Goal: Transaction & Acquisition: Purchase product/service

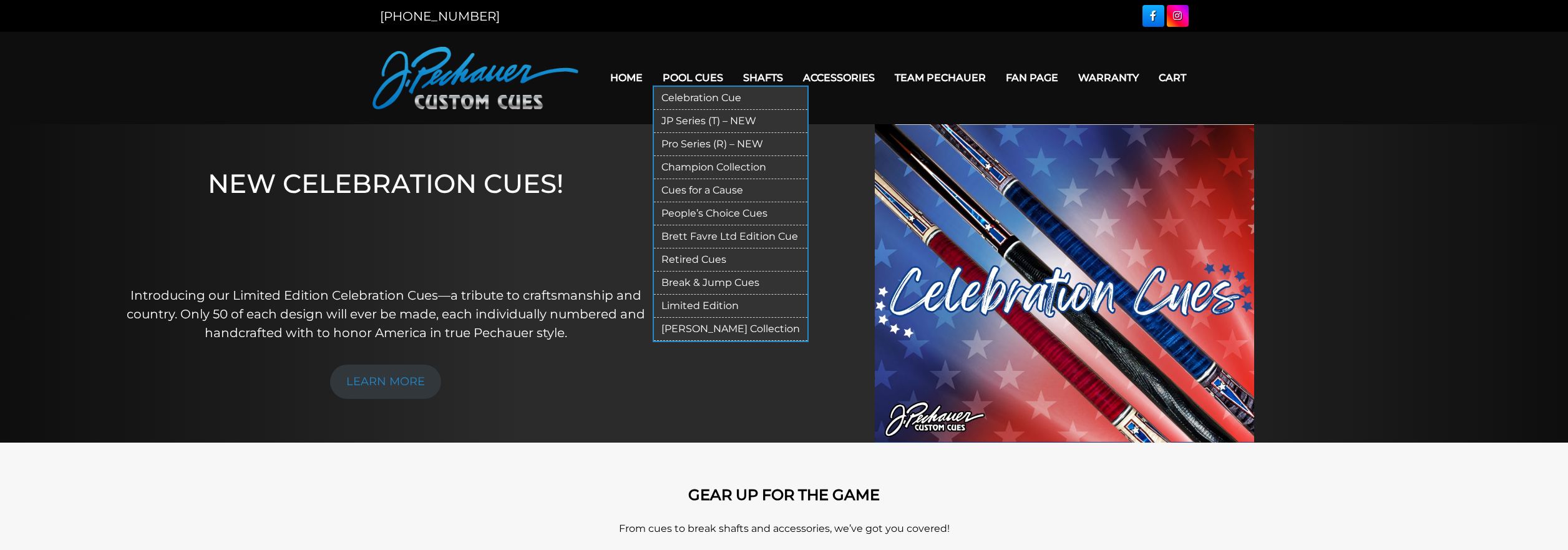
click at [718, 281] on link "Break & Jump Cues" at bounding box center [731, 283] width 154 height 23
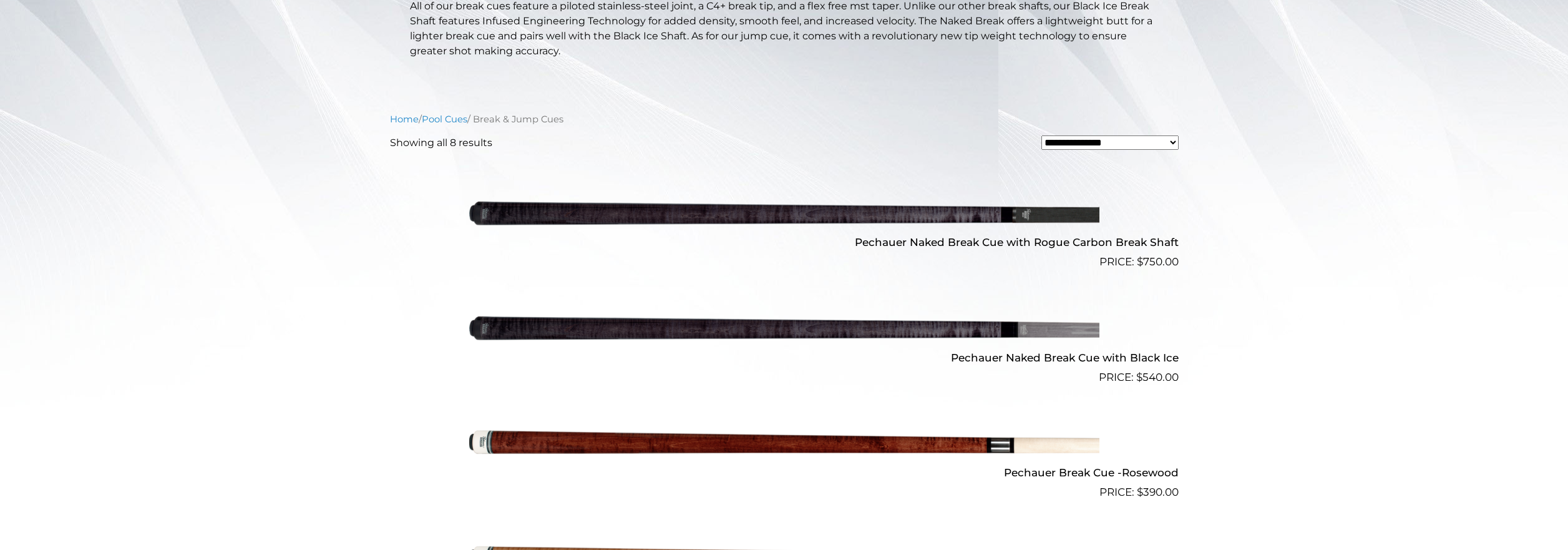
scroll to position [312, 0]
click at [880, 213] on img at bounding box center [785, 213] width 630 height 105
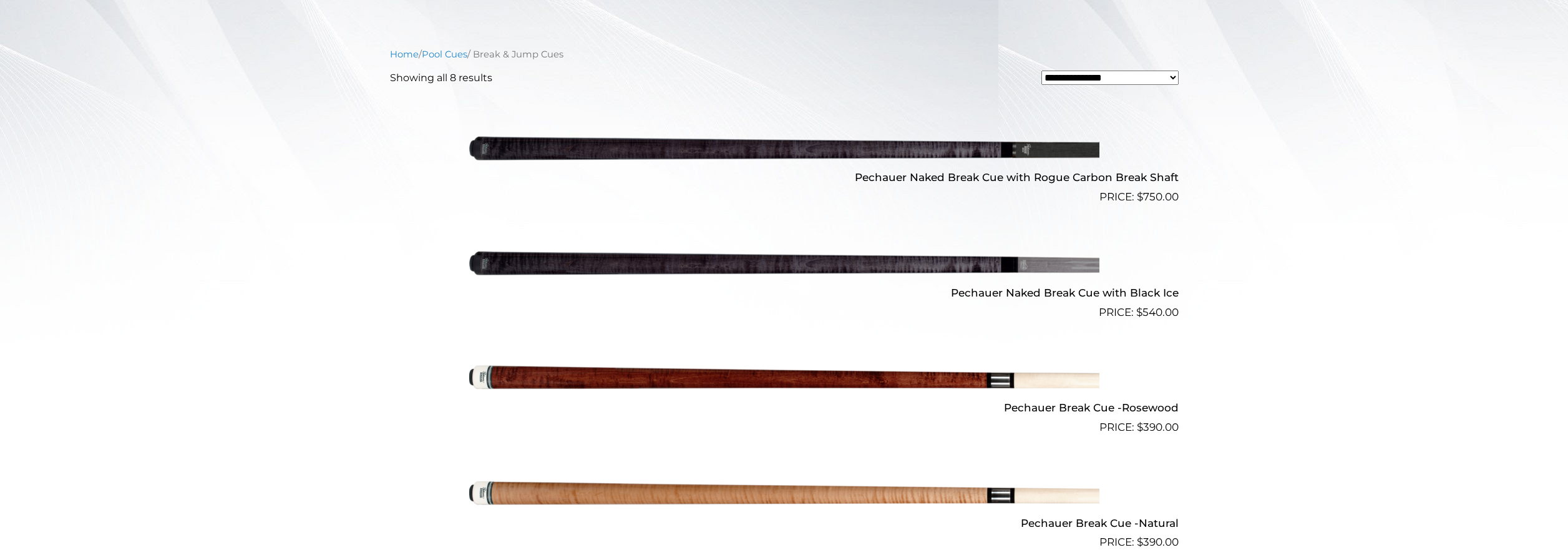
scroll to position [374, 0]
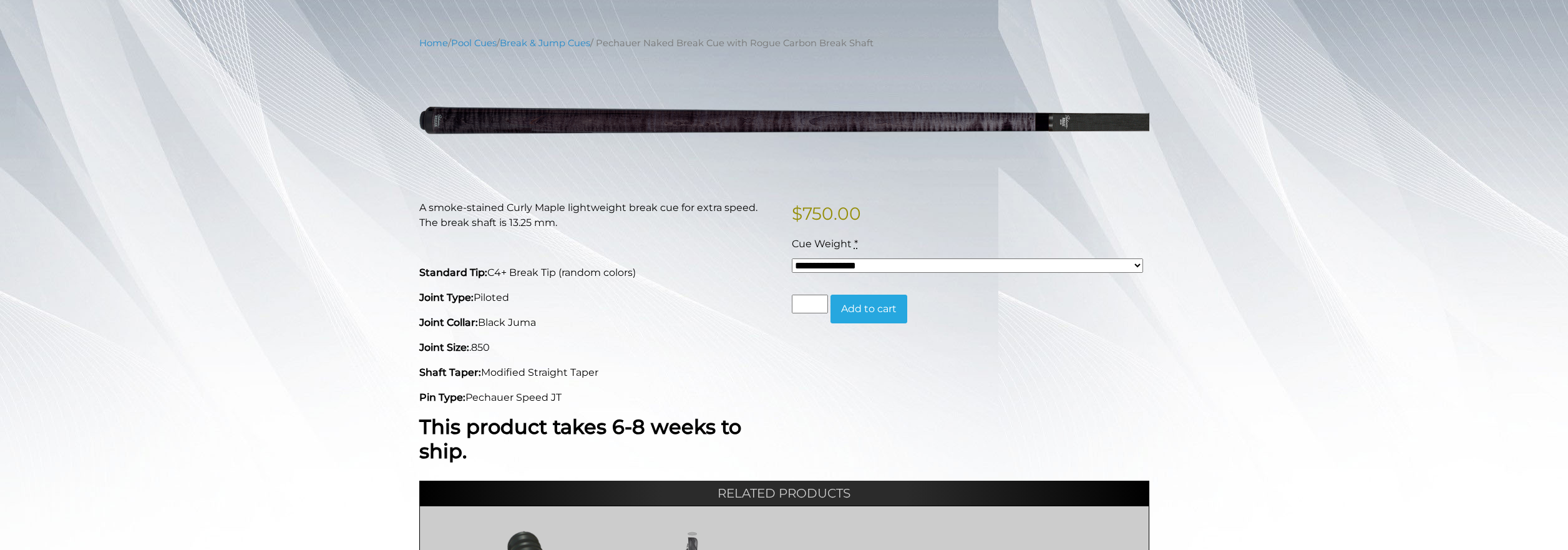
scroll to position [112, 0]
